Goal: Communication & Community: Answer question/provide support

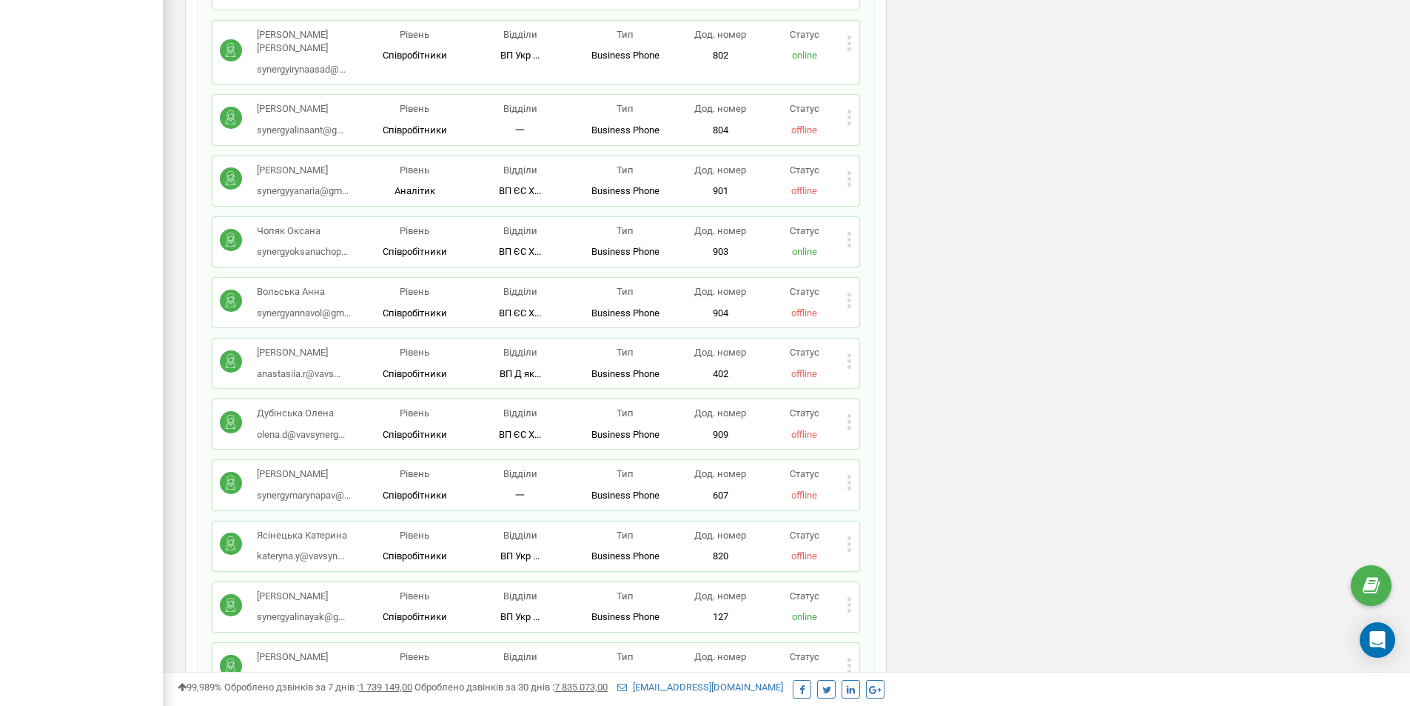
scroll to position [3025, 0]
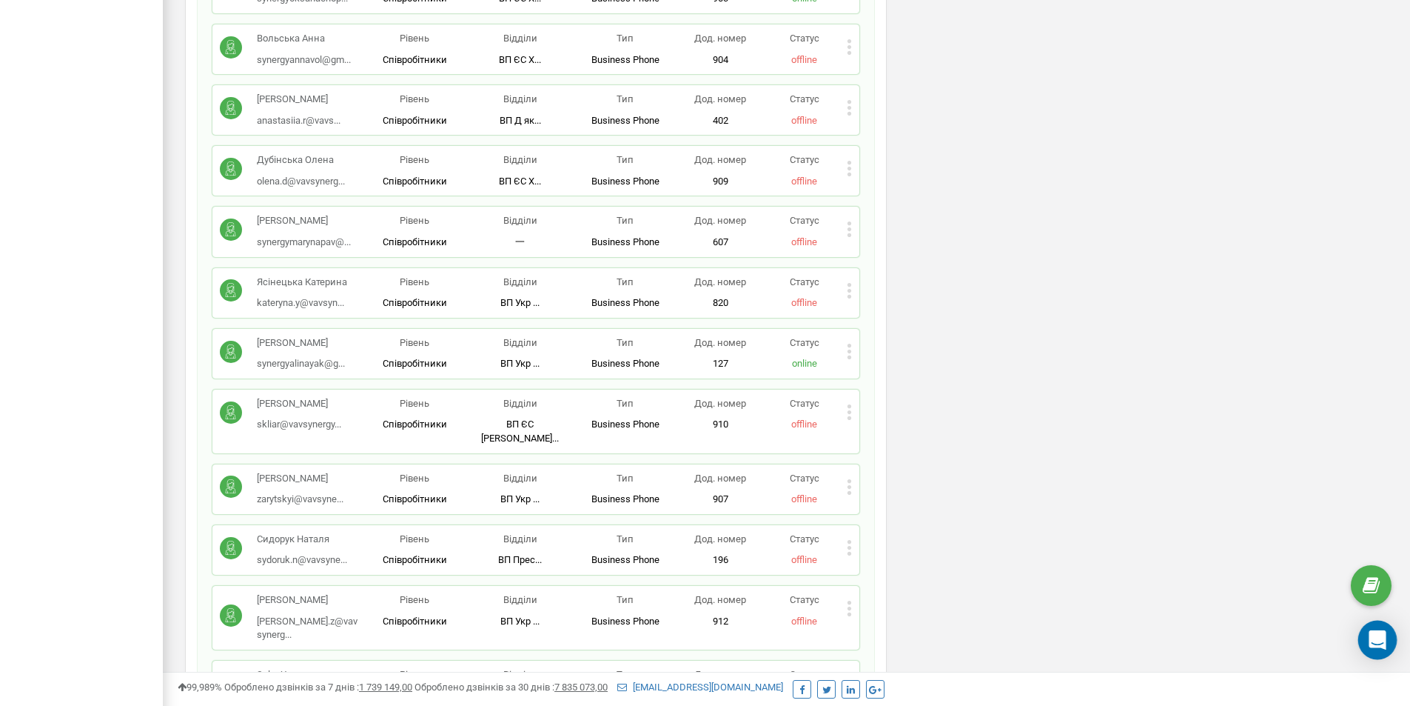
click at [1364, 647] on div "Open Intercom Messenger" at bounding box center [1378, 639] width 39 height 39
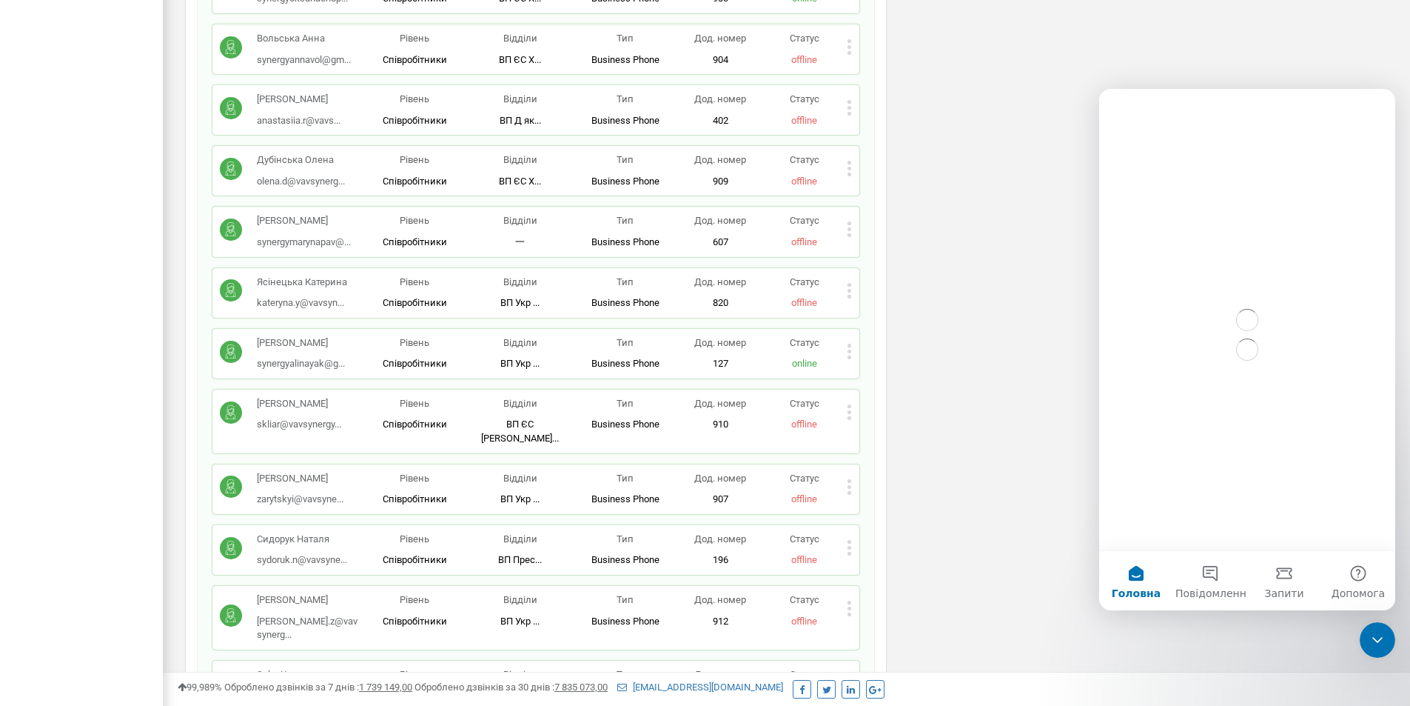
scroll to position [0, 0]
click at [1225, 576] on button "Повідомлення" at bounding box center [1211, 580] width 74 height 59
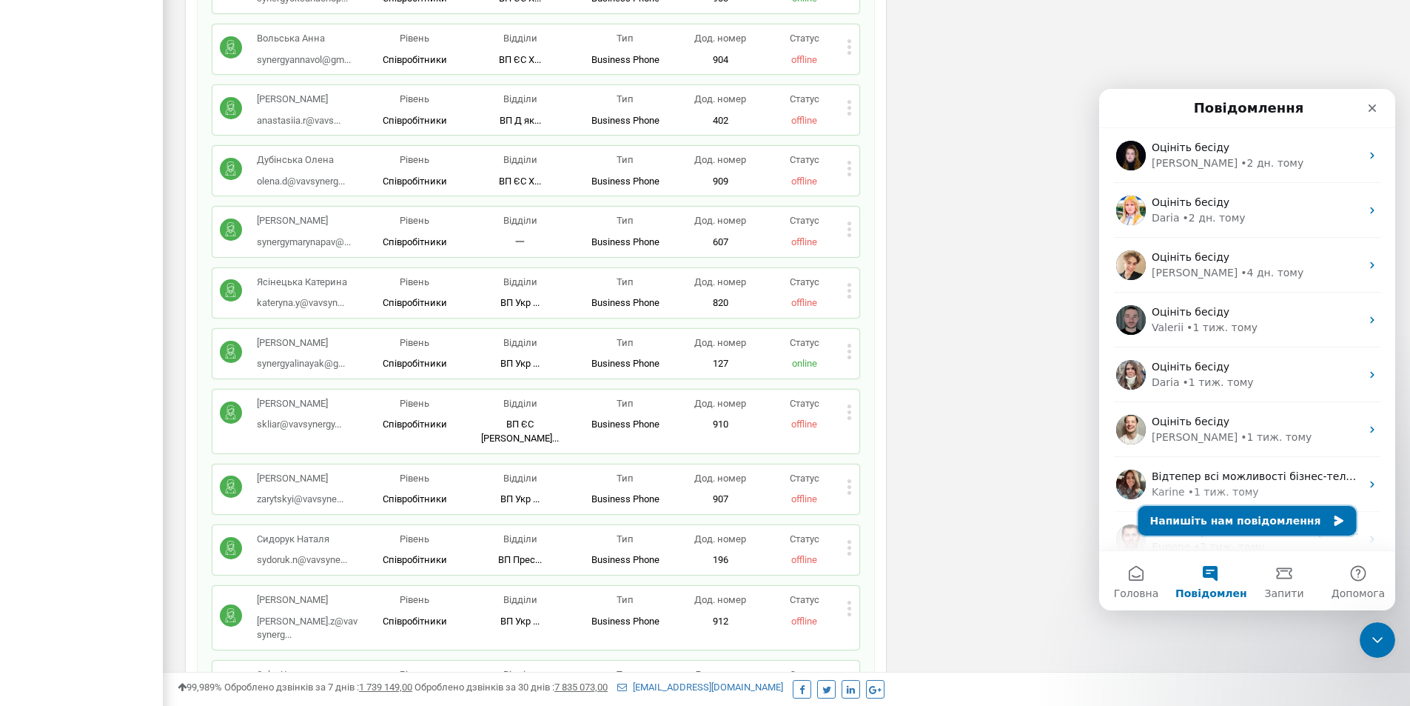
click at [1241, 521] on button "Напишіть нам повідомлення" at bounding box center [1248, 521] width 218 height 30
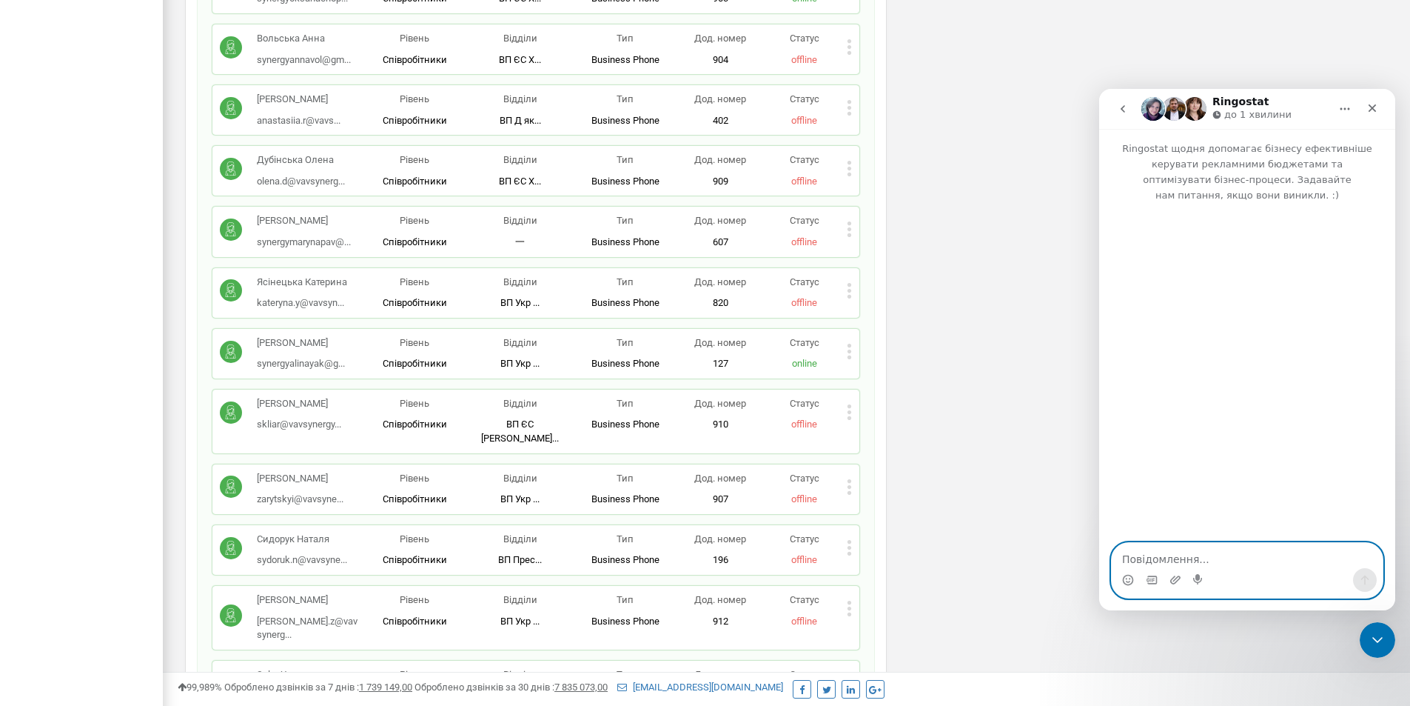
click at [1142, 560] on textarea "Повідомлення..." at bounding box center [1247, 555] width 271 height 25
paste textarea "Доброго дня, прошу створити нового співробітника Камєнной Олексій, закріпити за…"
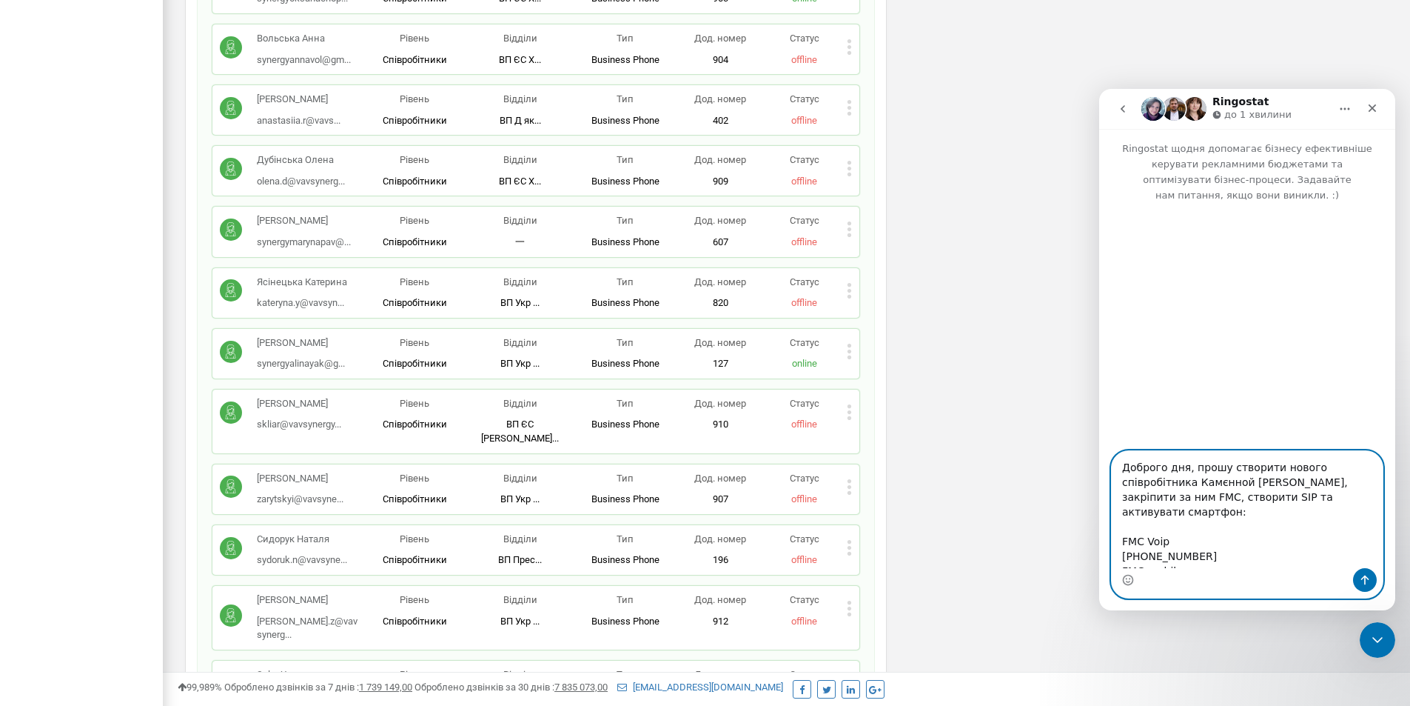
scroll to position [54, 0]
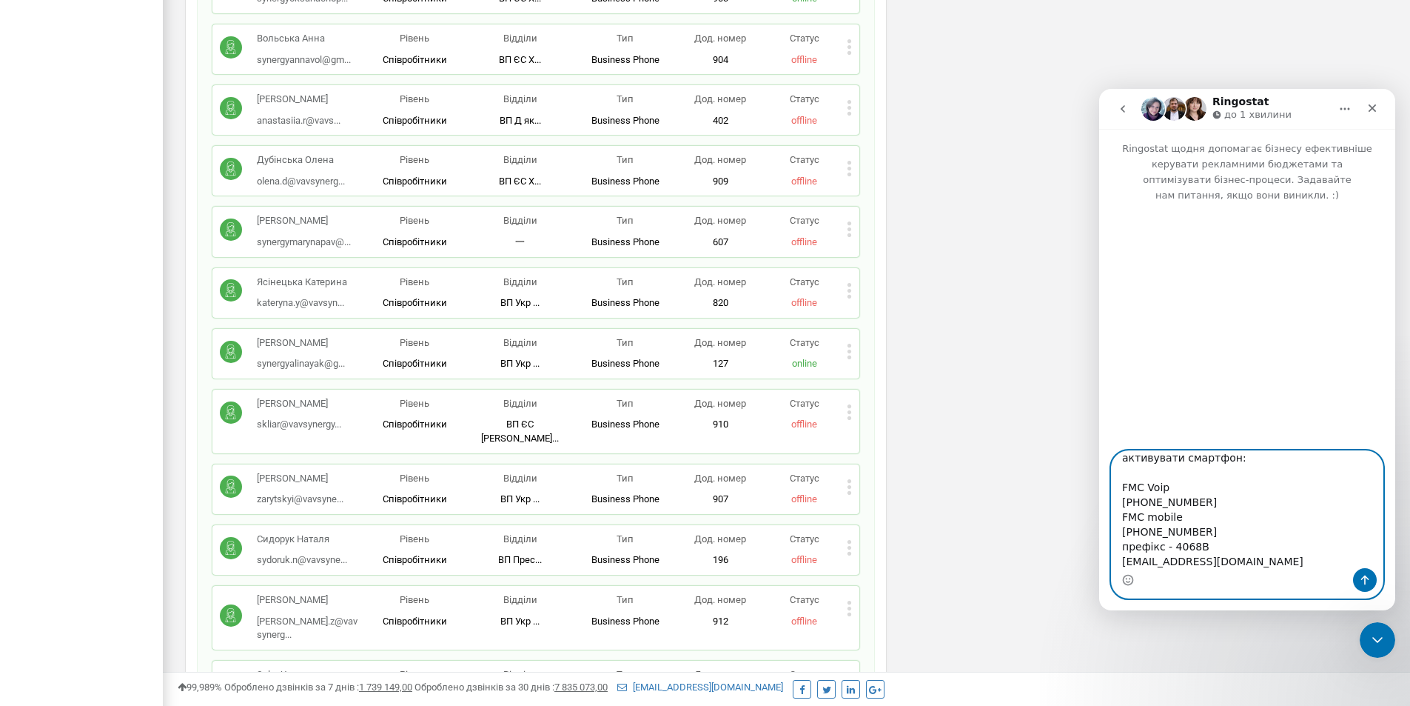
type textarea "Доброго дня, прошу створити нового співробітника Камєнной Олексій, закріпити за…"
click at [19, 195] on div "synergyoffice.pro Проєкти synergyoffice.pro synergyoffice.proHR synergyoffice.p…" at bounding box center [81, 461] width 163 height 6972
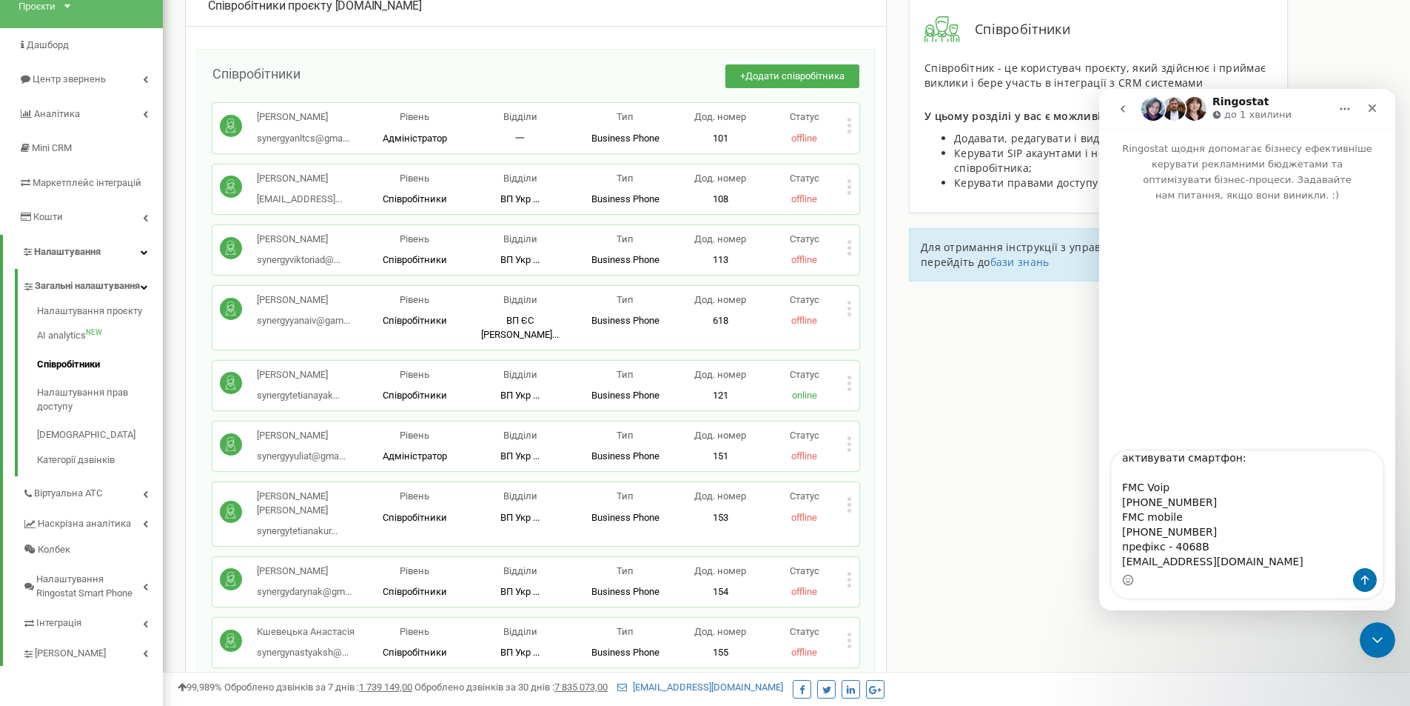
scroll to position [0, 0]
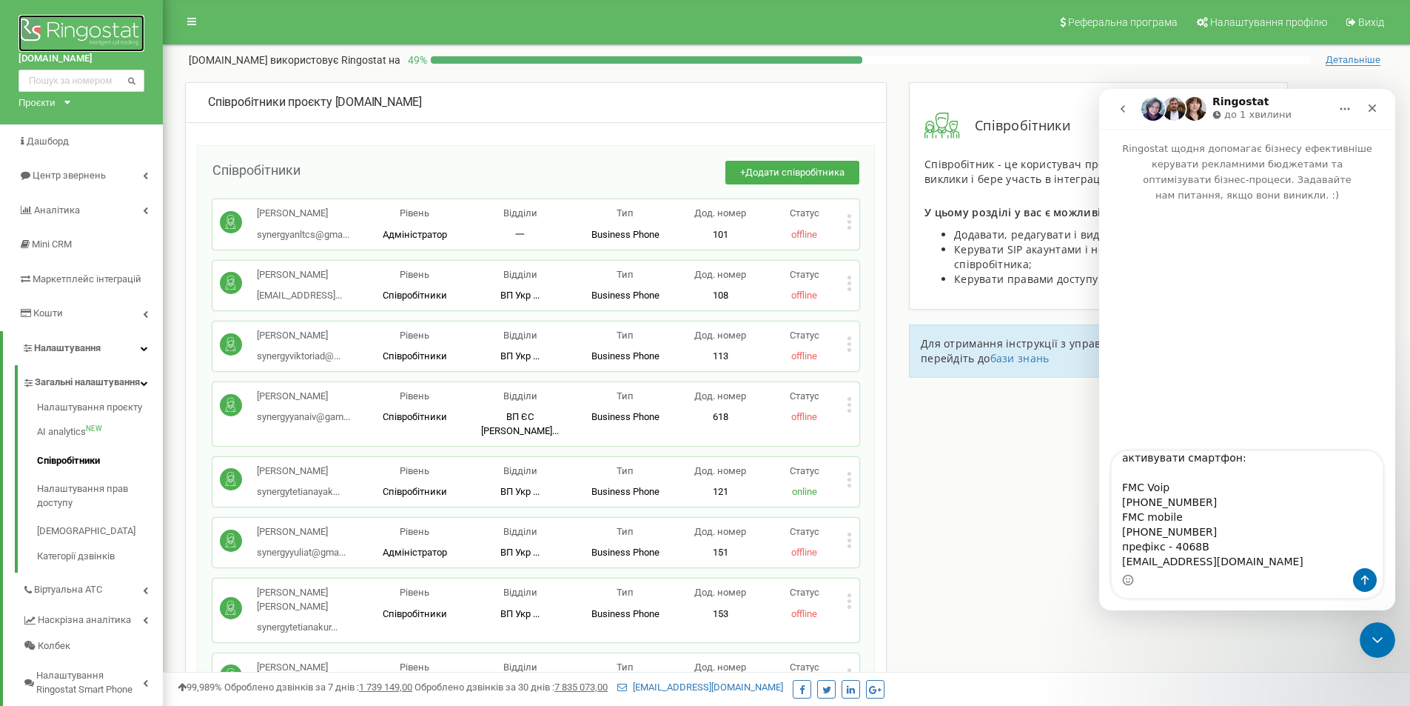
click at [81, 30] on img at bounding box center [82, 33] width 126 height 37
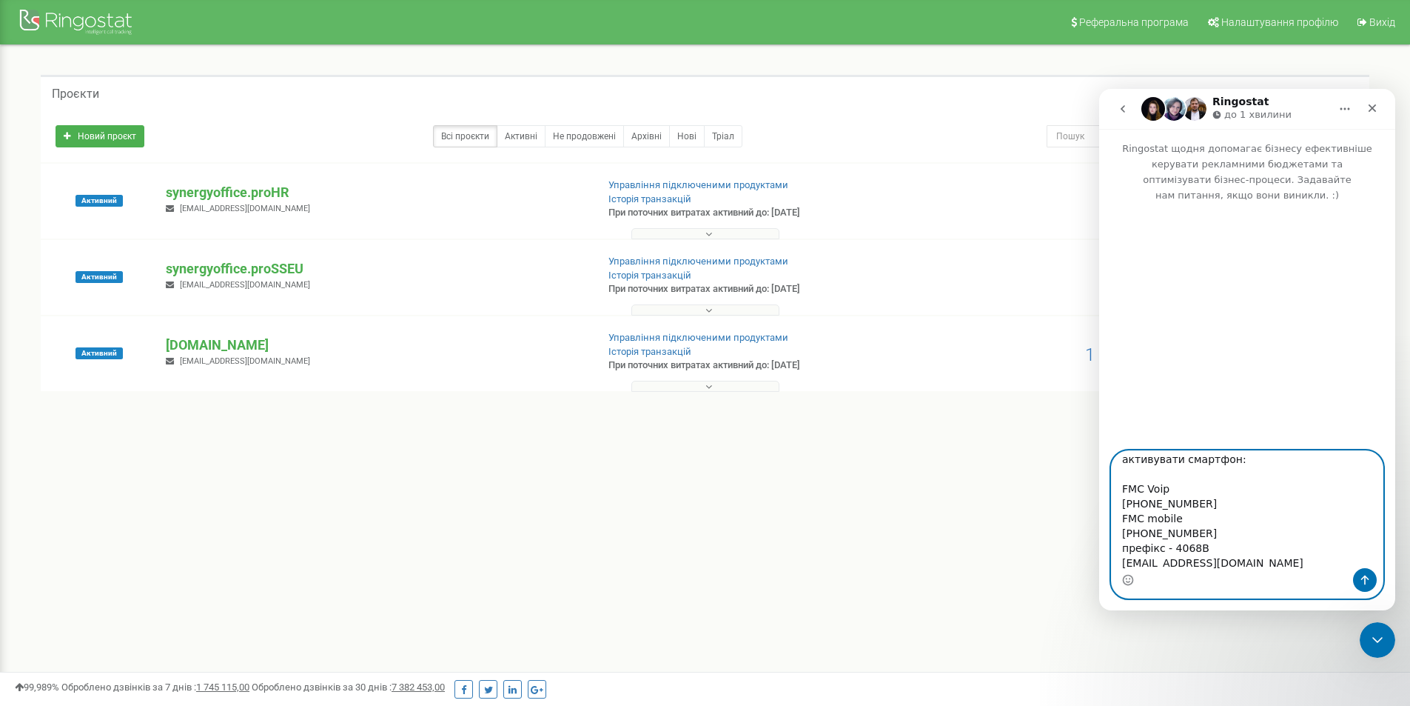
scroll to position [56, 0]
drag, startPoint x: 1122, startPoint y: 470, endPoint x: 1199, endPoint y: 529, distance: 96.1
click at [1199, 529] on textarea "Доброго дня, прошу створити нового співробітника Камєнной [PERSON_NAME], закріп…" at bounding box center [1247, 509] width 271 height 117
paste textarea "2060724 FMC mobile 380633060724"
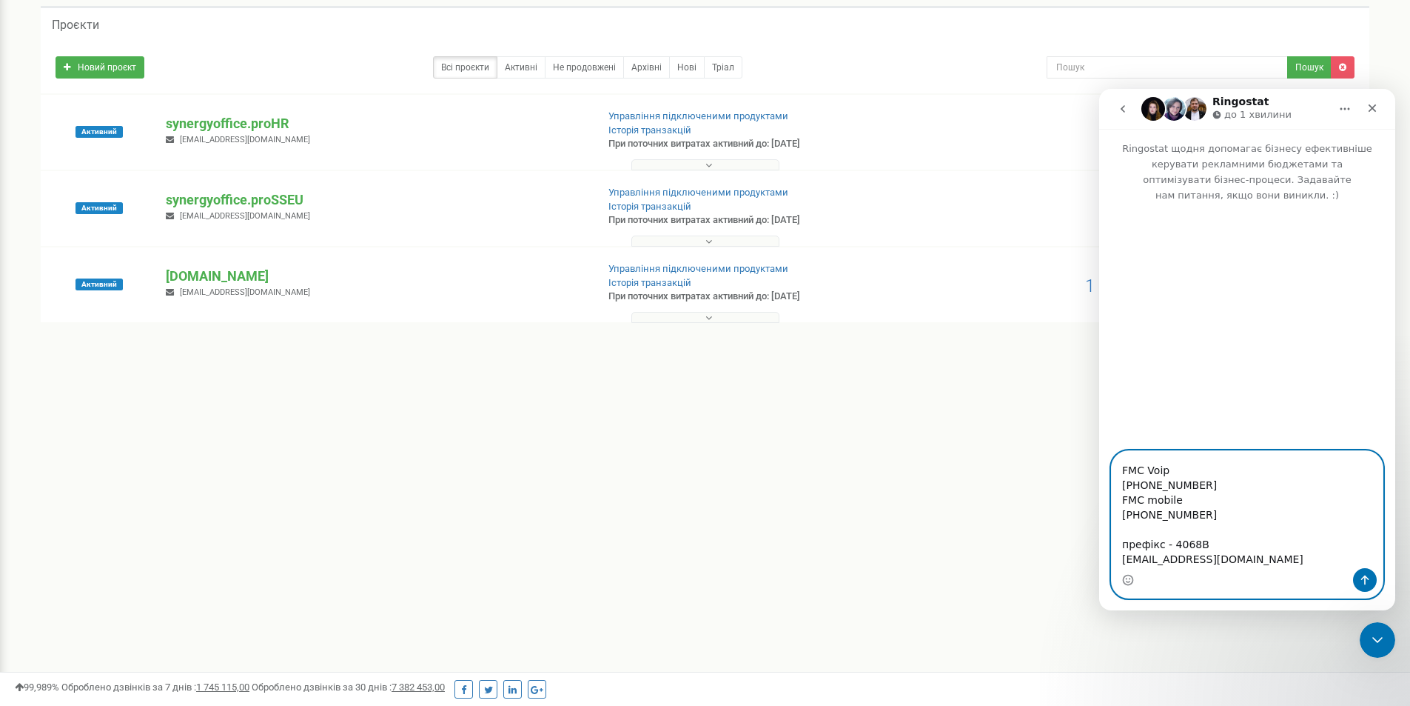
scroll to position [74, 0]
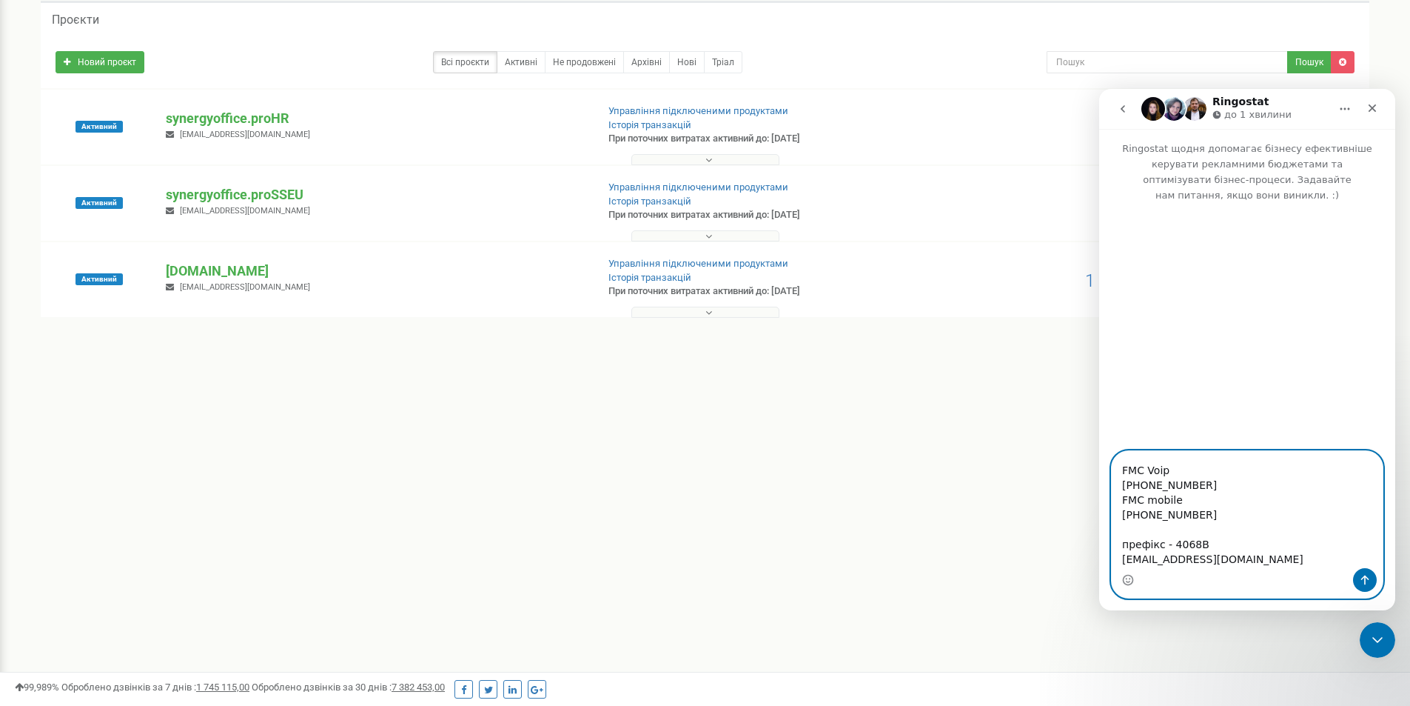
click at [1256, 540] on textarea "Доброго дня, прошу створити нового співробітника Камєнной Олексій, закріпити за…" at bounding box center [1247, 509] width 271 height 117
drag, startPoint x: 295, startPoint y: 273, endPoint x: 162, endPoint y: 267, distance: 132.7
click at [162, 267] on div "synergyoffice.pro synergyanltcs@gmail.com" at bounding box center [375, 277] width 441 height 33
copy p "[DOMAIN_NAME]"
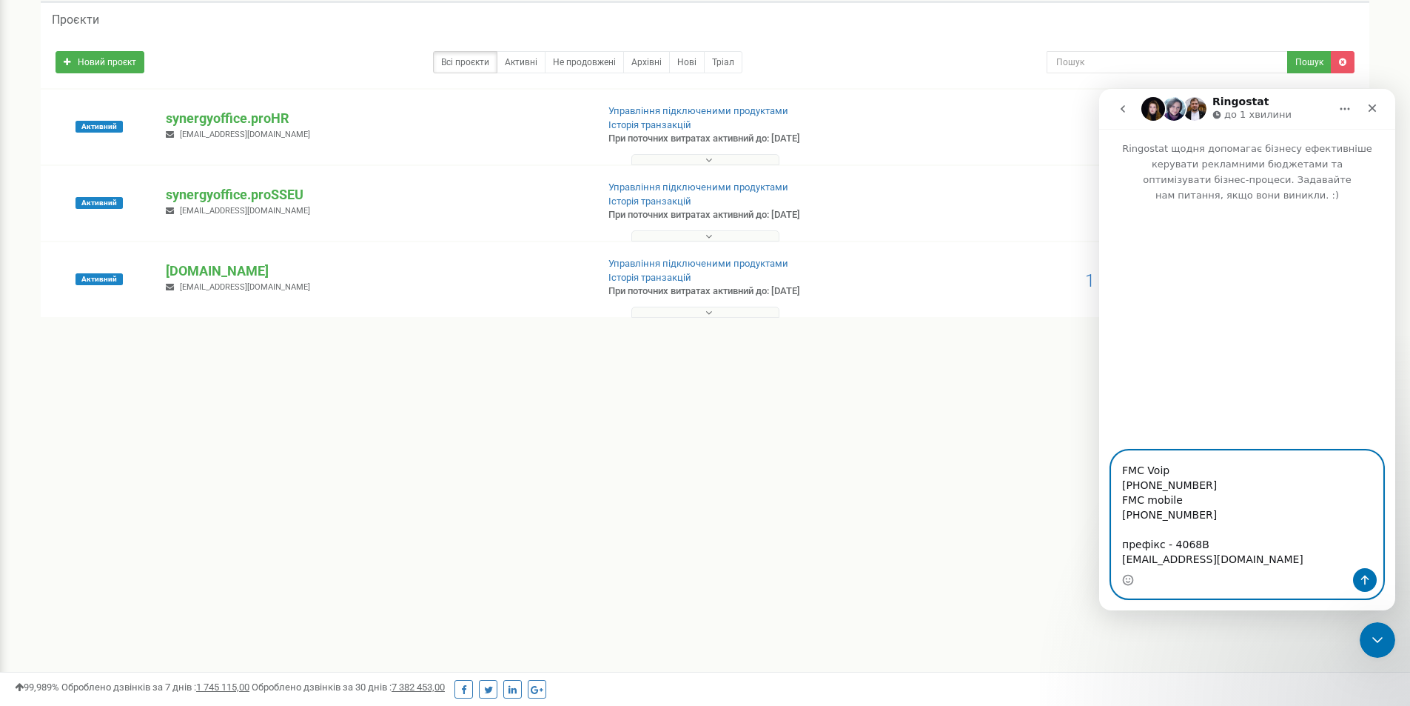
click at [1159, 554] on textarea "Доброго дня, прошу створити нового співробітника Камєнной Олексій, закріпити за…" at bounding box center [1247, 509] width 271 height 117
paste textarea "[DOMAIN_NAME]"
type textarea "Доброго дня, прошу створити нового співробітника Камєнной Олексій, закріпити за…"
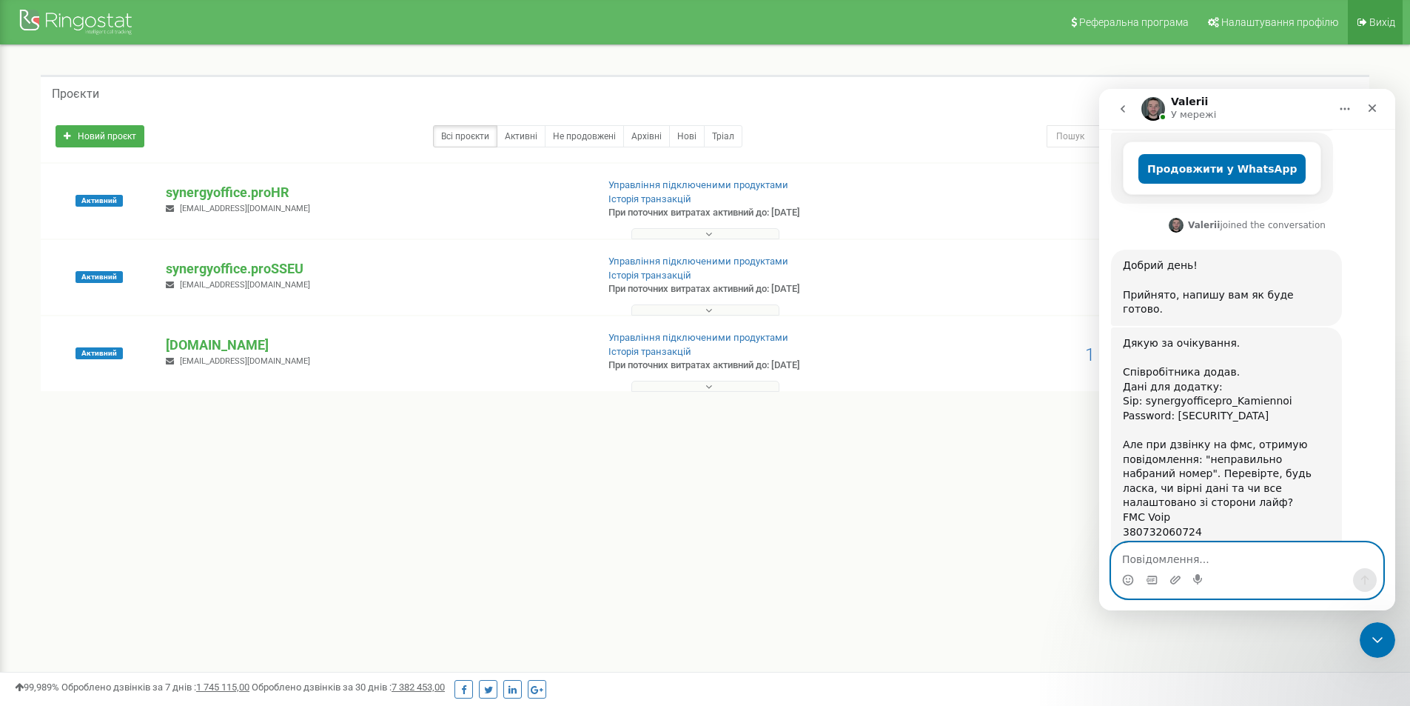
scroll to position [497, 0]
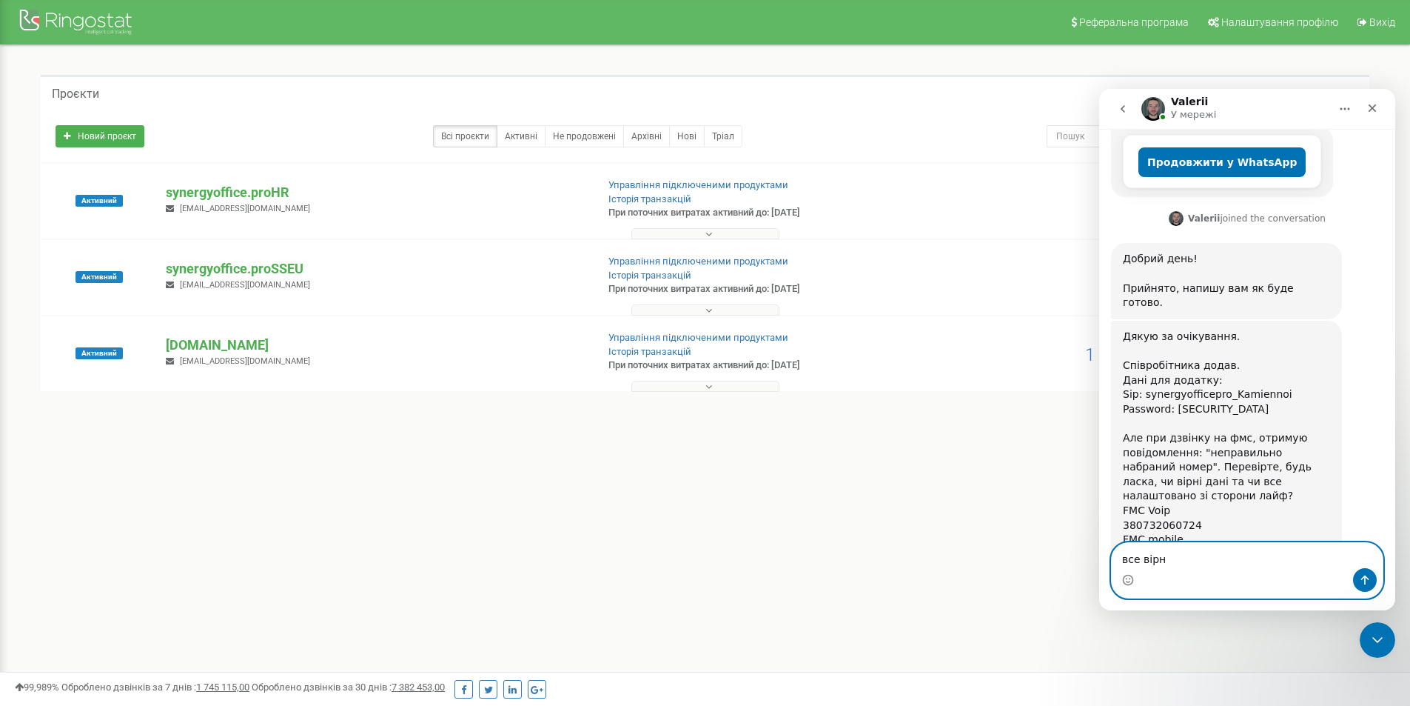
type textarea "все вірно"
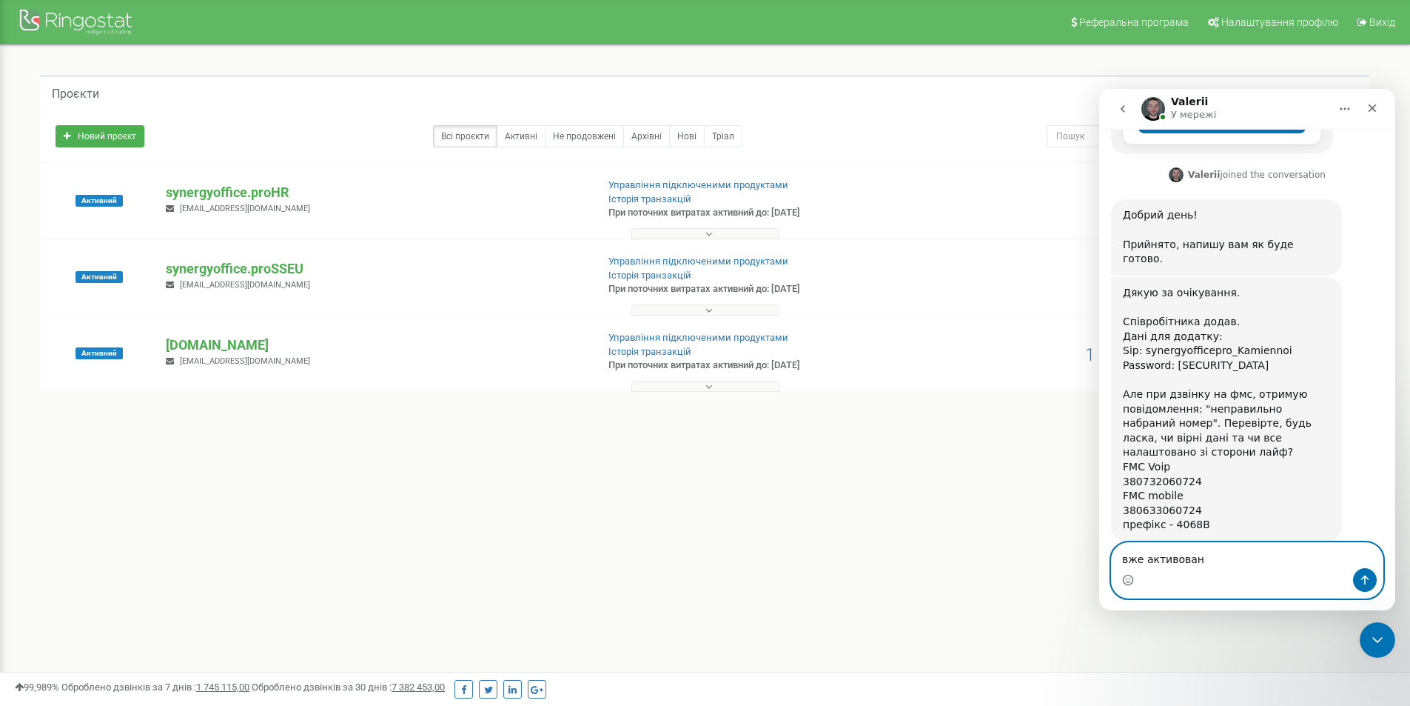
type textarea "вже активовано"
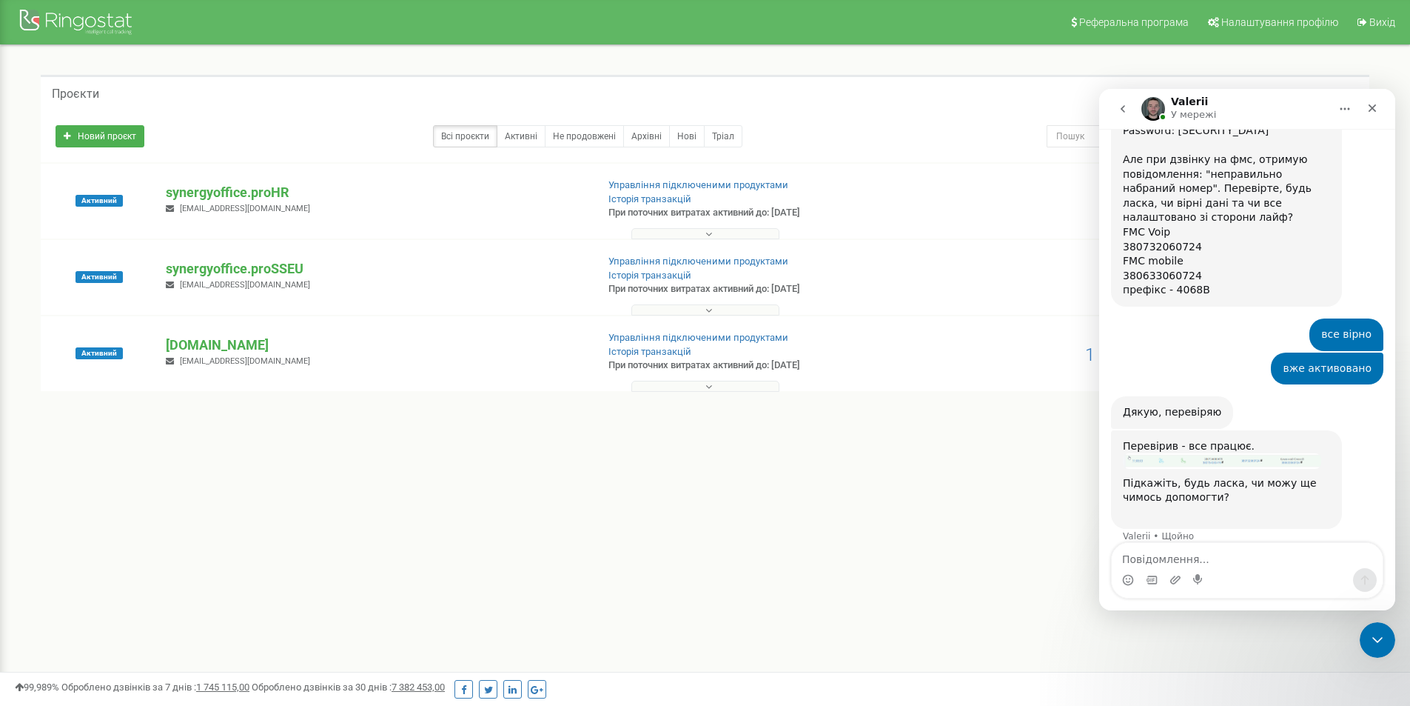
scroll to position [718, 0]
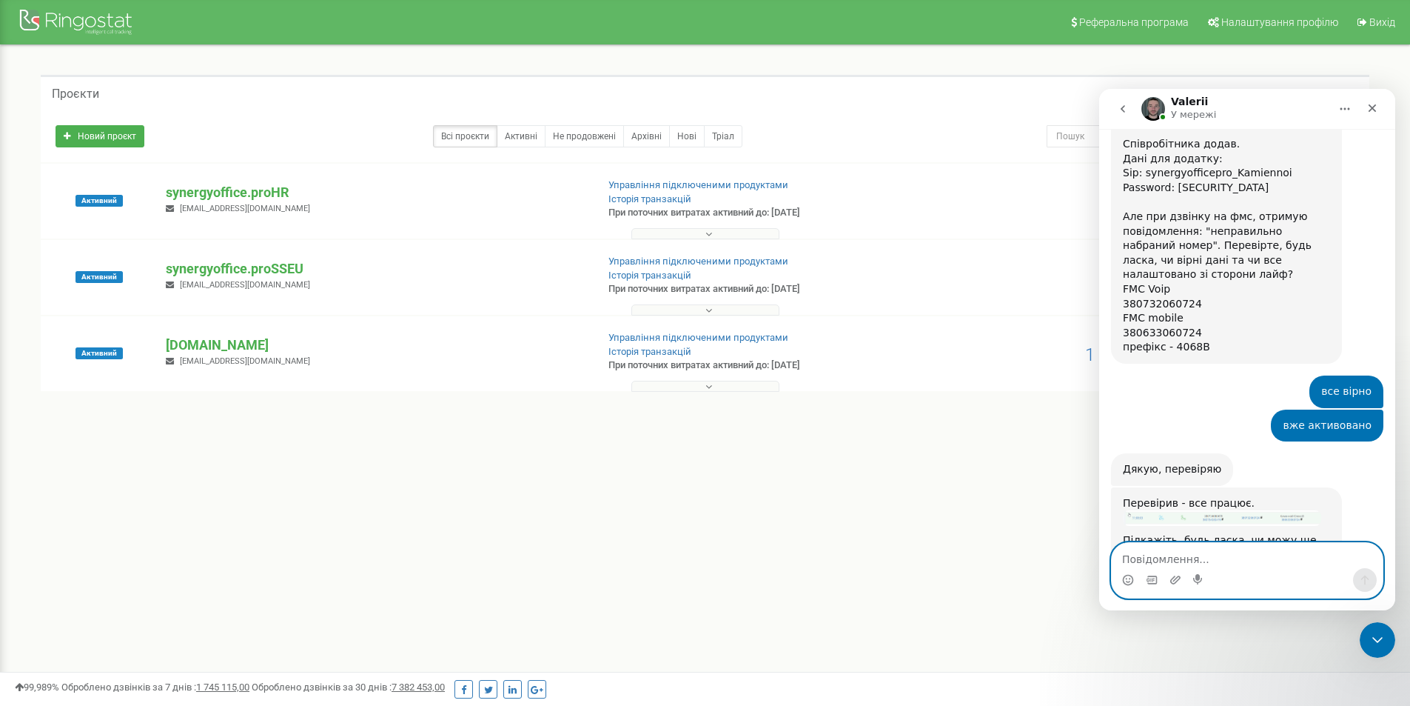
click at [1180, 551] on textarea "Повідомлення..." at bounding box center [1247, 555] width 271 height 25
type textarea "Дякую, наразы це все"
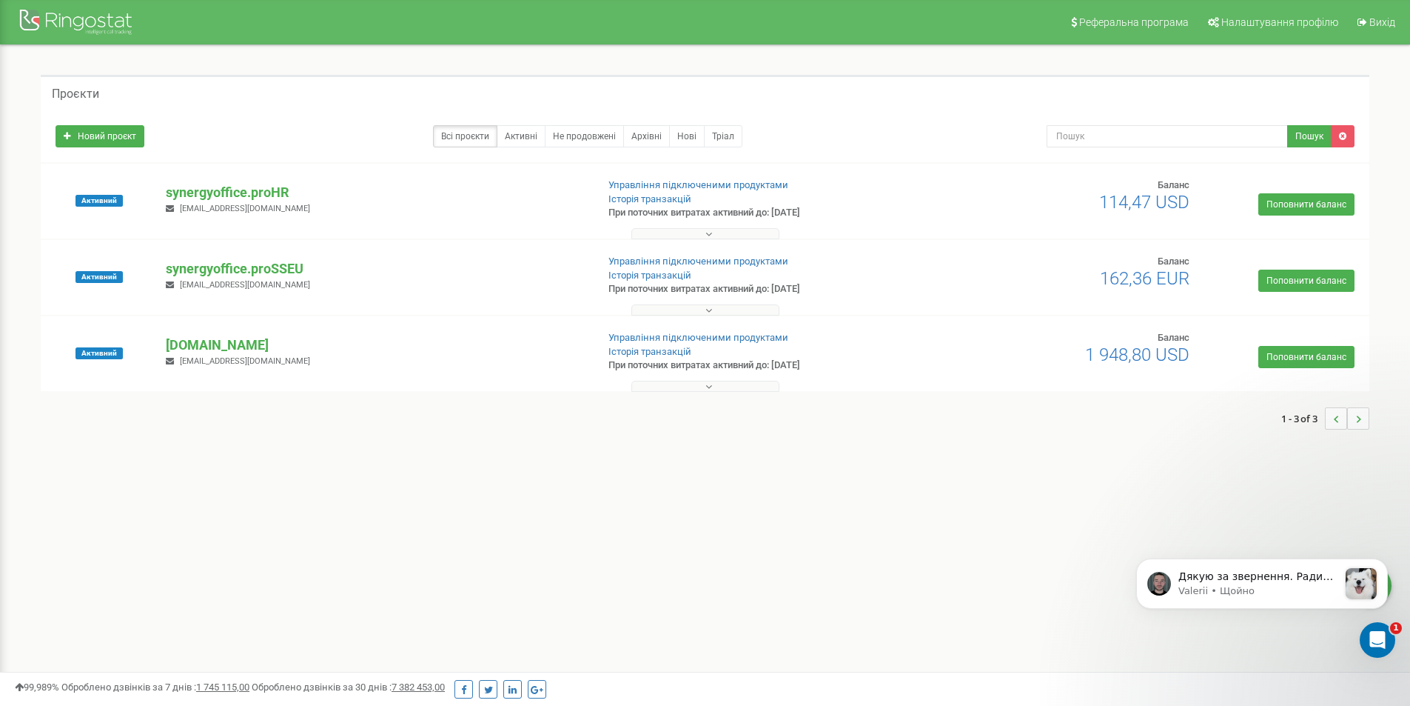
scroll to position [1034, 0]
click at [1270, 598] on div "Дякую за звернення. Радий був допомогти! Обов'язково звертайтеся, якщо потрібна…" at bounding box center [1259, 584] width 160 height 30
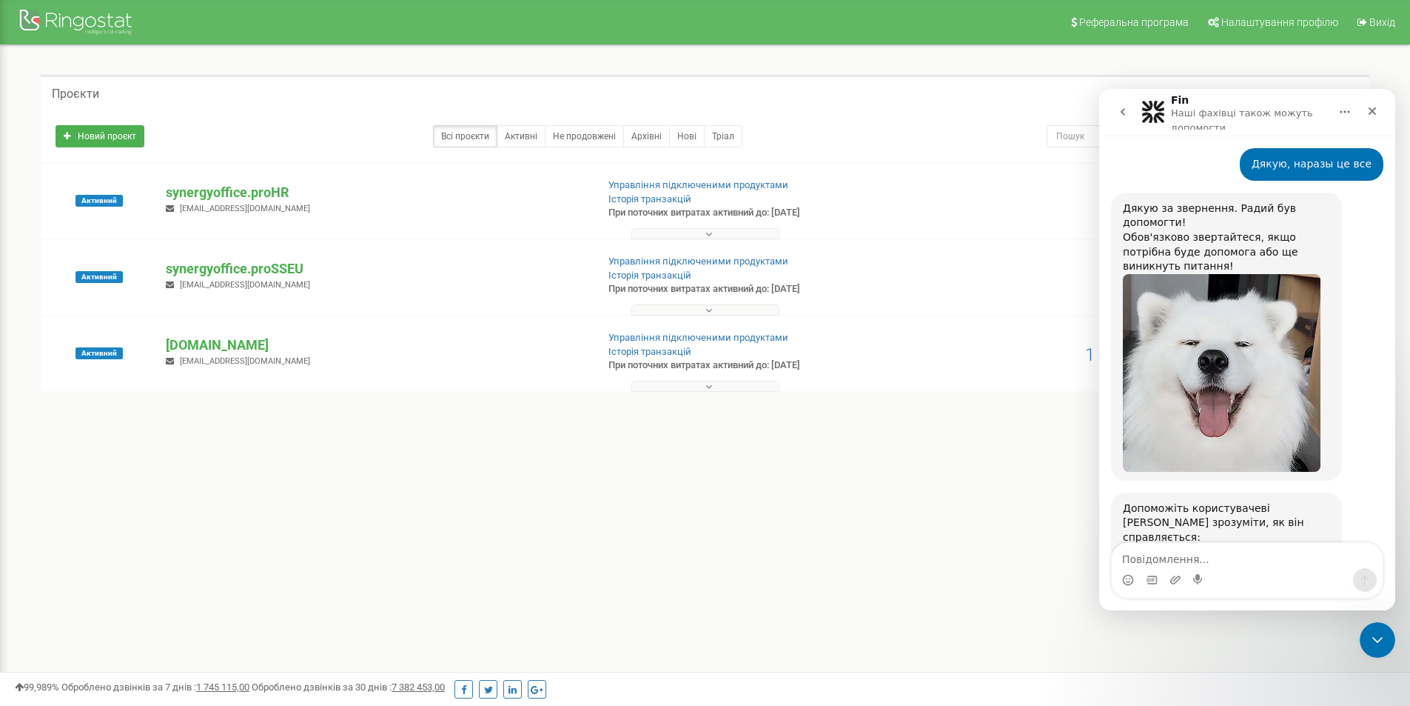
scroll to position [1173, 0]
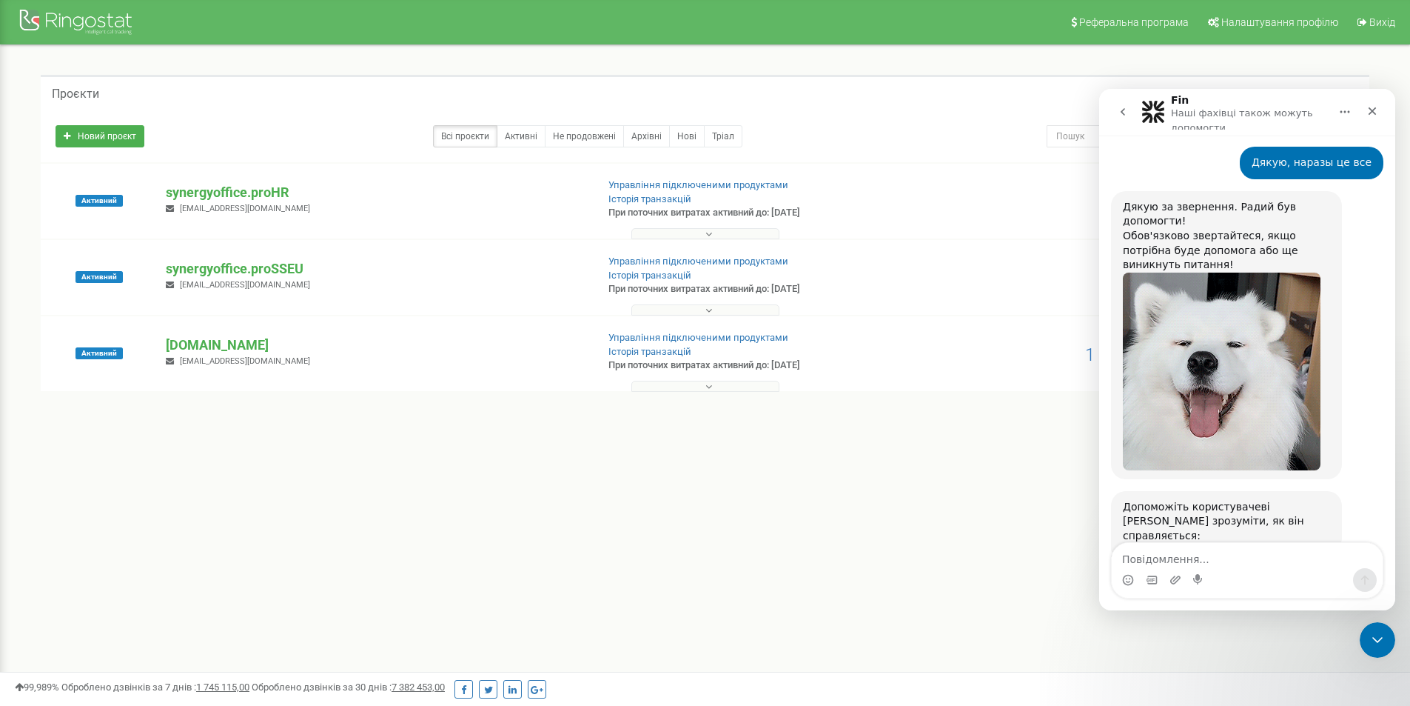
click at [1282, 595] on span "Чудово" at bounding box center [1284, 608] width 27 height 27
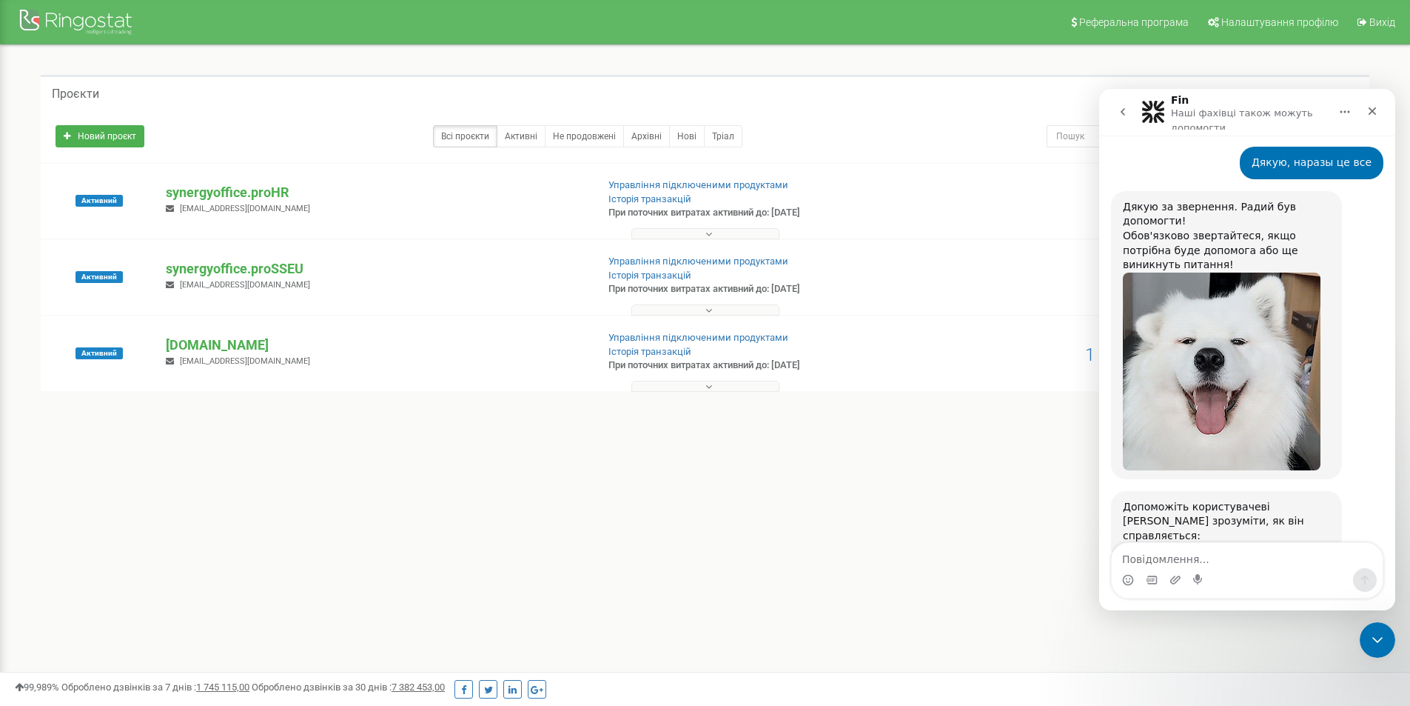
scroll to position [1213, 0]
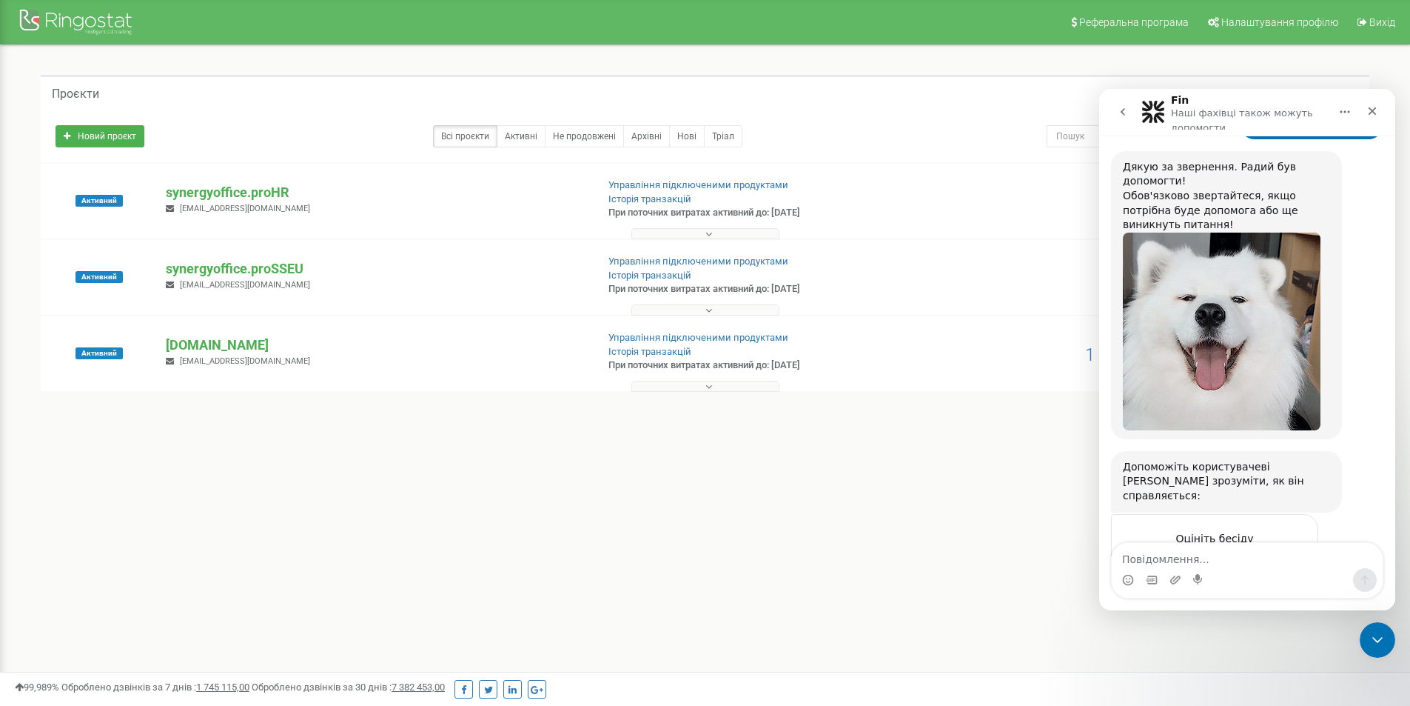
click at [1287, 606] on div "Надіслати" at bounding box center [1292, 621] width 30 height 30
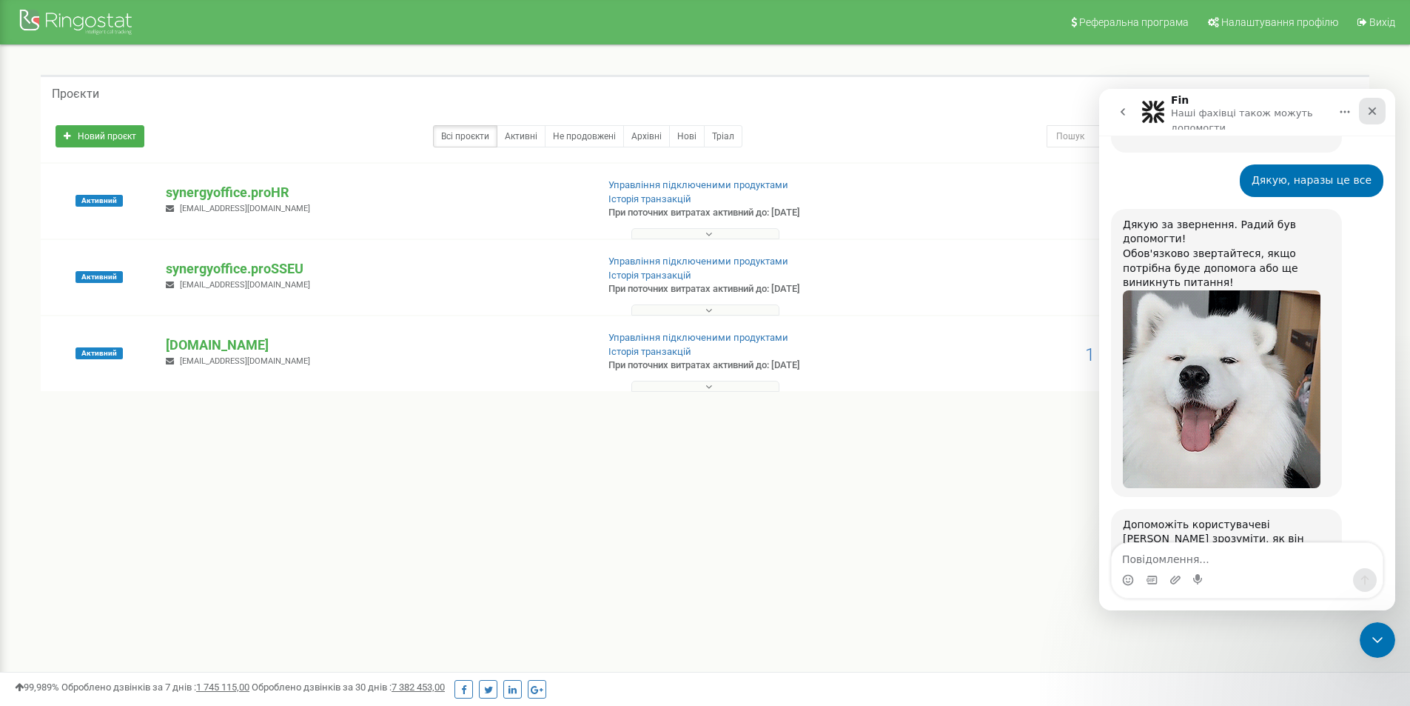
click at [1377, 115] on icon "Закрити" at bounding box center [1373, 111] width 12 height 12
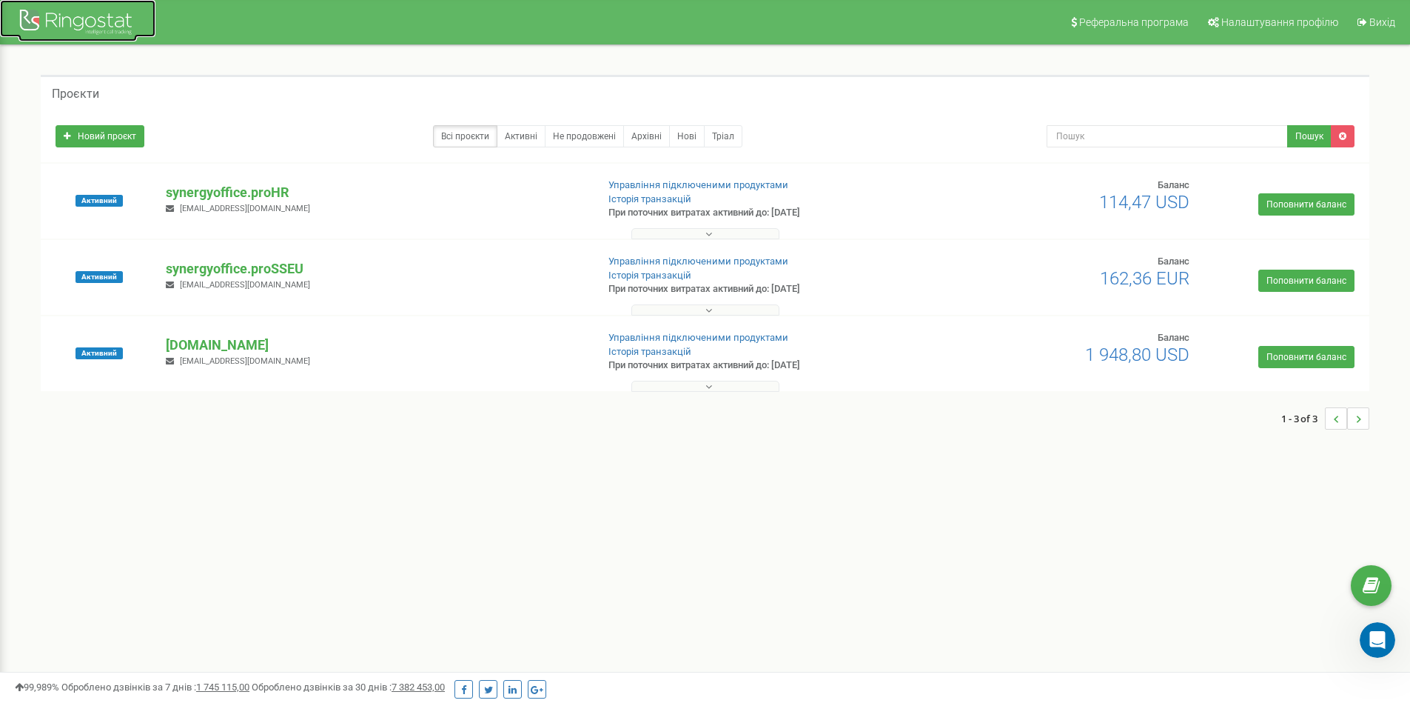
click at [67, 17] on div at bounding box center [78, 24] width 118 height 36
